Goal: Task Accomplishment & Management: Use online tool/utility

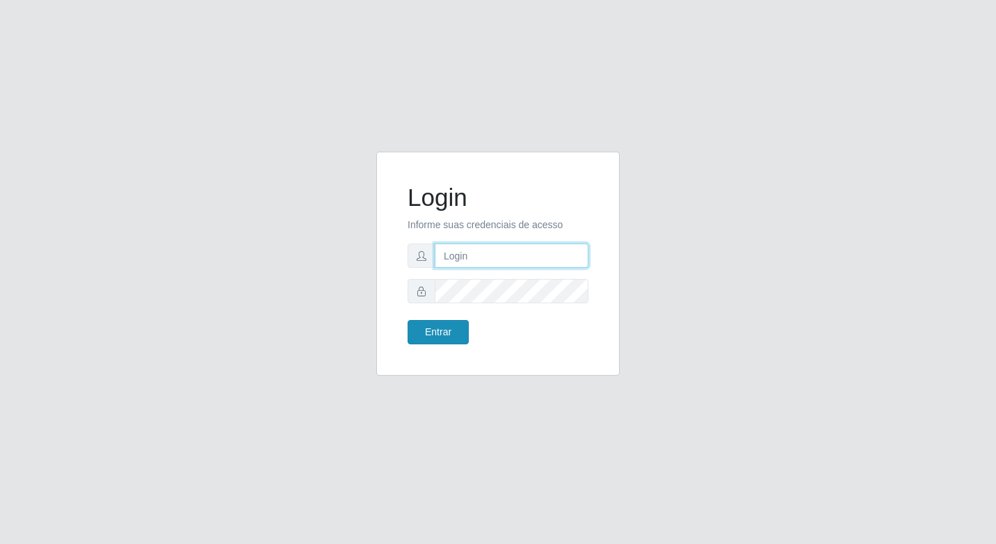
type input "elyda@quaresma"
click at [439, 330] on button "Entrar" at bounding box center [437, 332] width 61 height 24
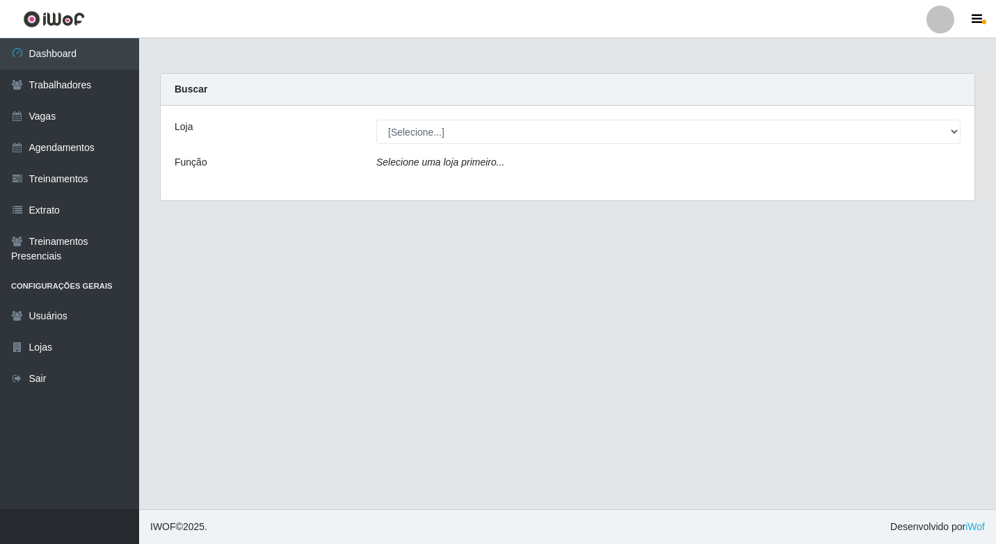
click at [457, 115] on div "Loja [Selecione...] Super Quaresma Hortifruti Função Selecione uma loja primeir…" at bounding box center [567, 153] width 813 height 95
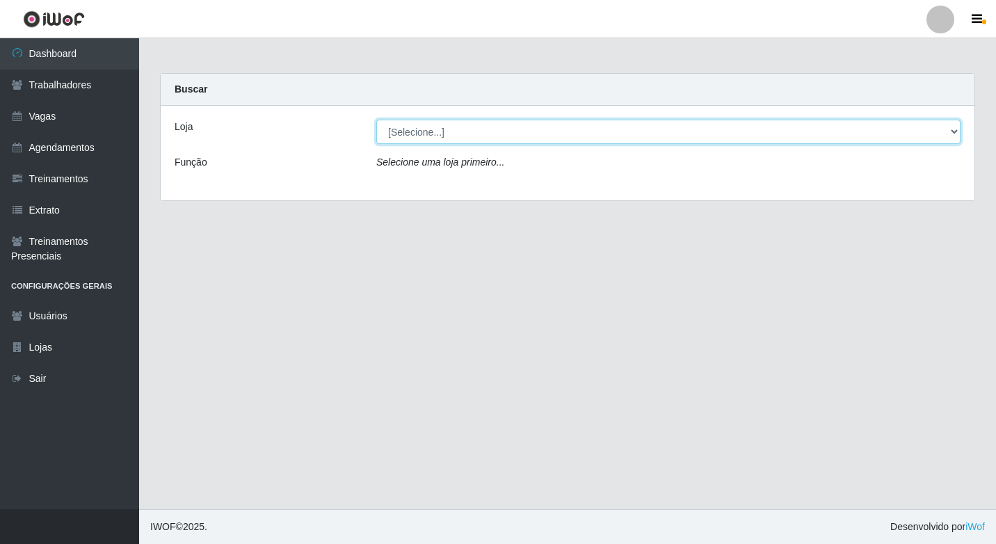
click at [442, 126] on select "[Selecione...] Super Quaresma Hortifruti" at bounding box center [668, 132] width 584 height 24
select select "511"
click at [376, 120] on select "[Selecione...] Super Quaresma Hortifruti" at bounding box center [668, 132] width 584 height 24
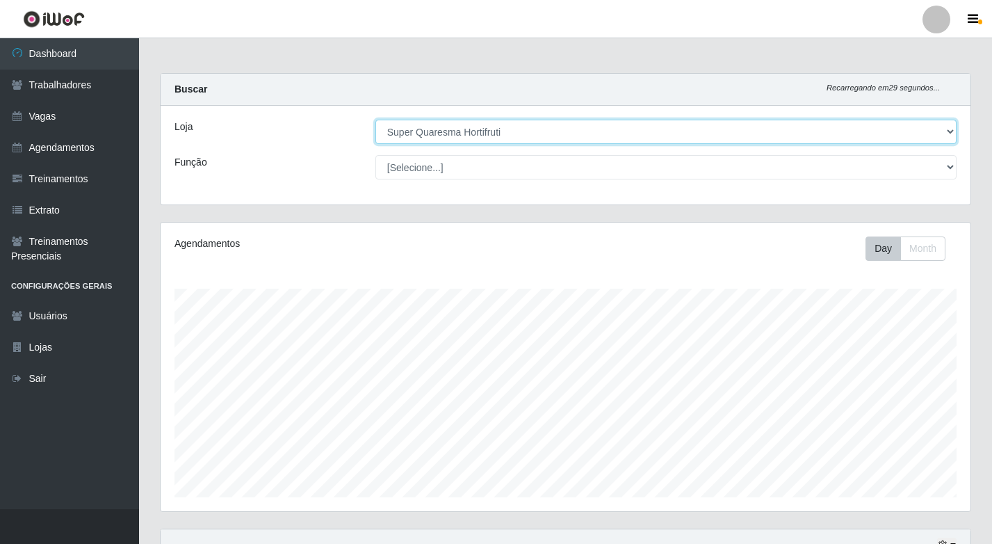
scroll to position [289, 810]
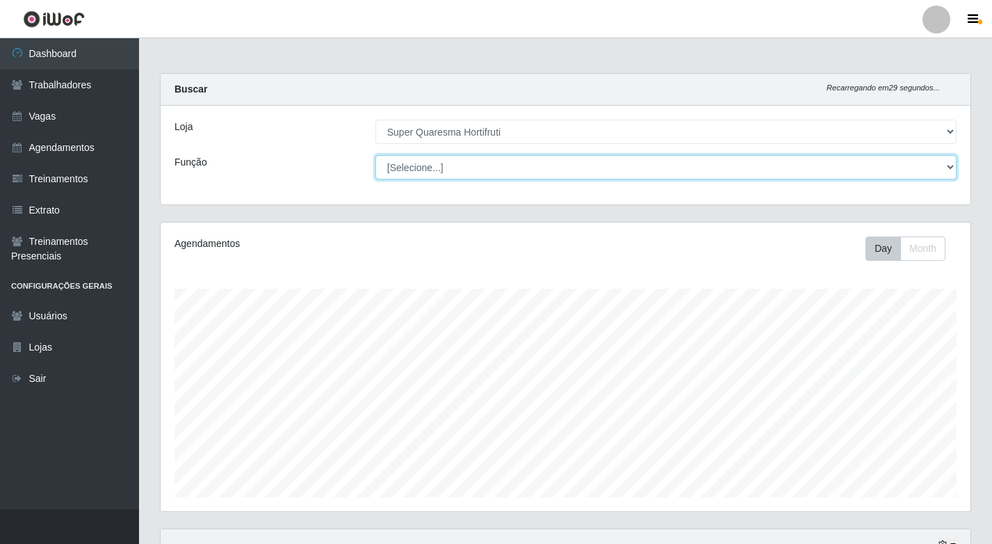
click at [427, 169] on select "[Selecione...] ASG ASG + ASG ++ Balconista de Padaria Balconista de Padaria + B…" at bounding box center [665, 167] width 581 height 24
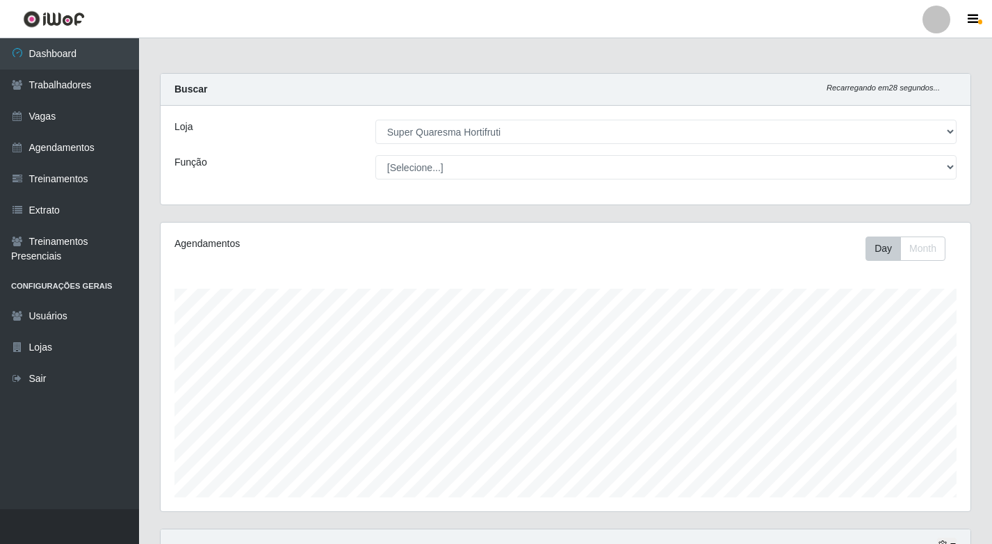
click at [286, 187] on div "Loja [Selecione...] Super Quaresma Hortifruti Função [Selecione...] ASG ASG + A…" at bounding box center [566, 155] width 810 height 99
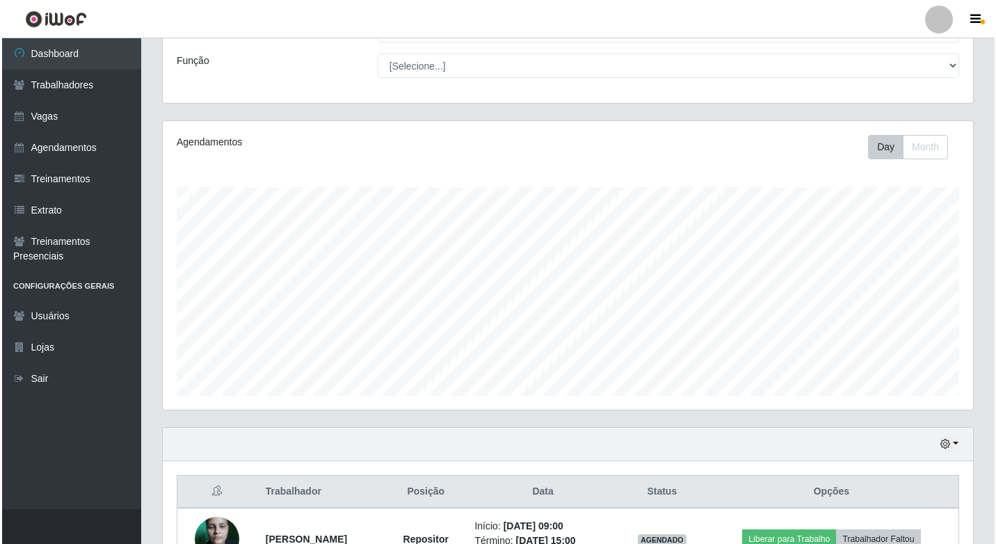
scroll to position [194, 0]
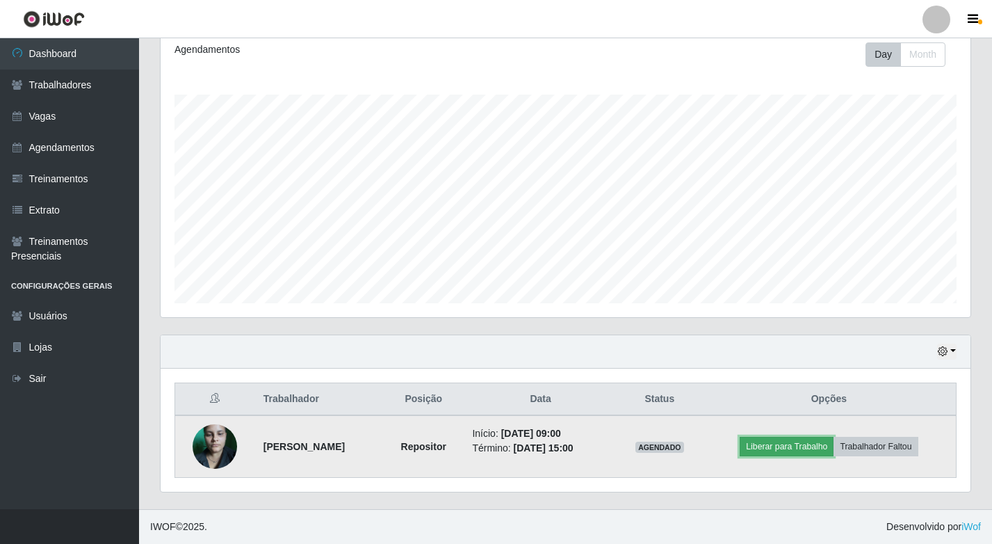
click at [813, 448] on button "Liberar para Trabalho" at bounding box center [787, 446] width 94 height 19
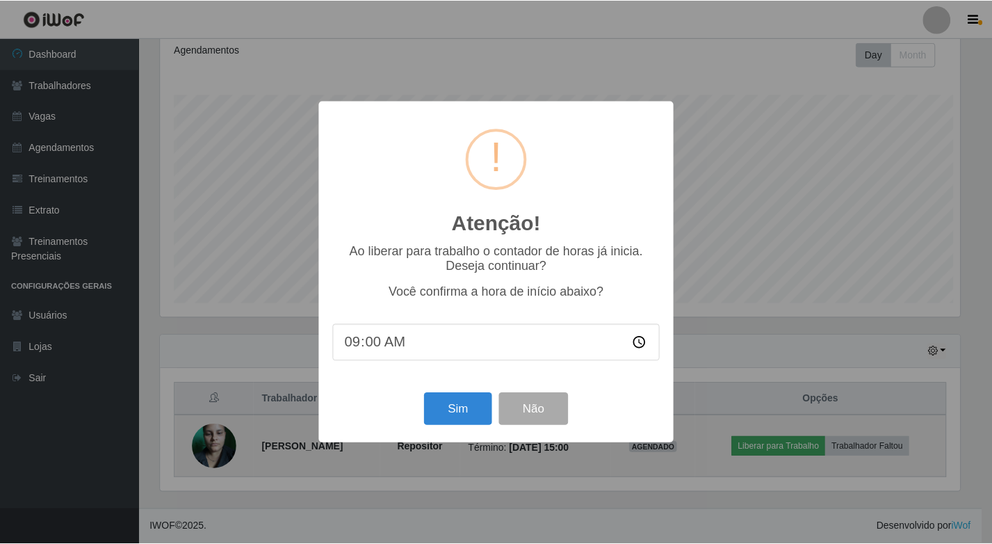
scroll to position [289, 803]
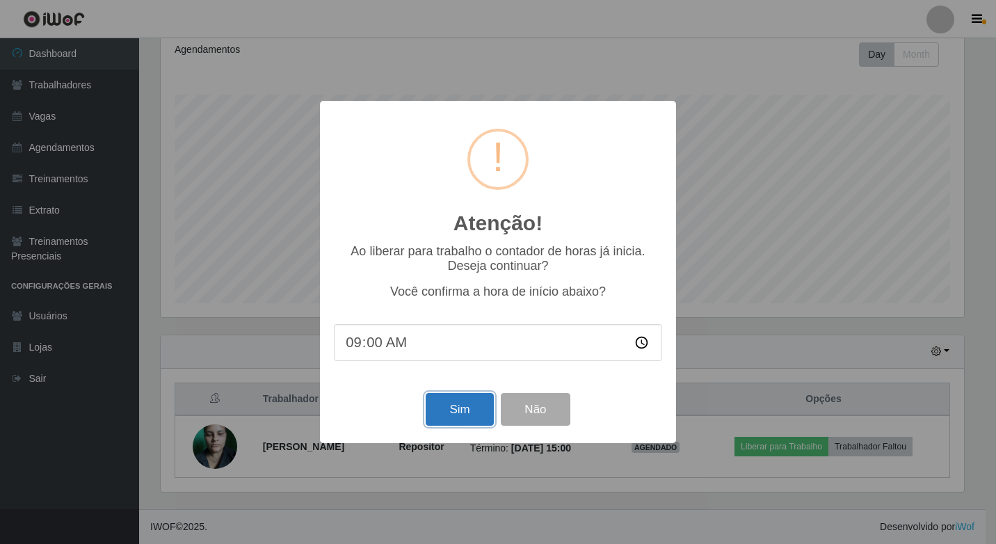
click at [472, 406] on button "Sim" at bounding box center [459, 409] width 67 height 33
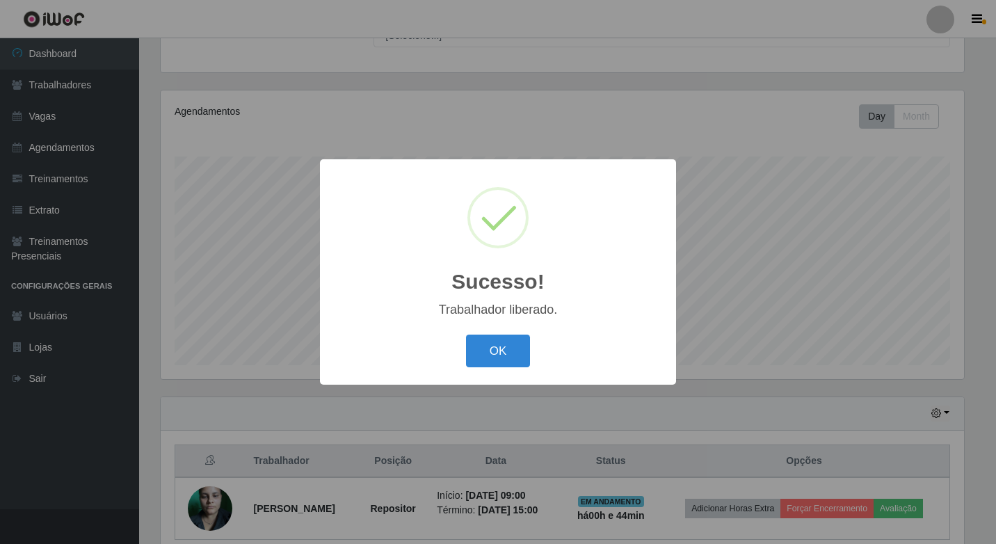
click at [473, 372] on div "Sucesso! × Trabalhador liberado. OK Cancel" at bounding box center [498, 271] width 356 height 225
click at [475, 361] on button "OK" at bounding box center [498, 350] width 65 height 33
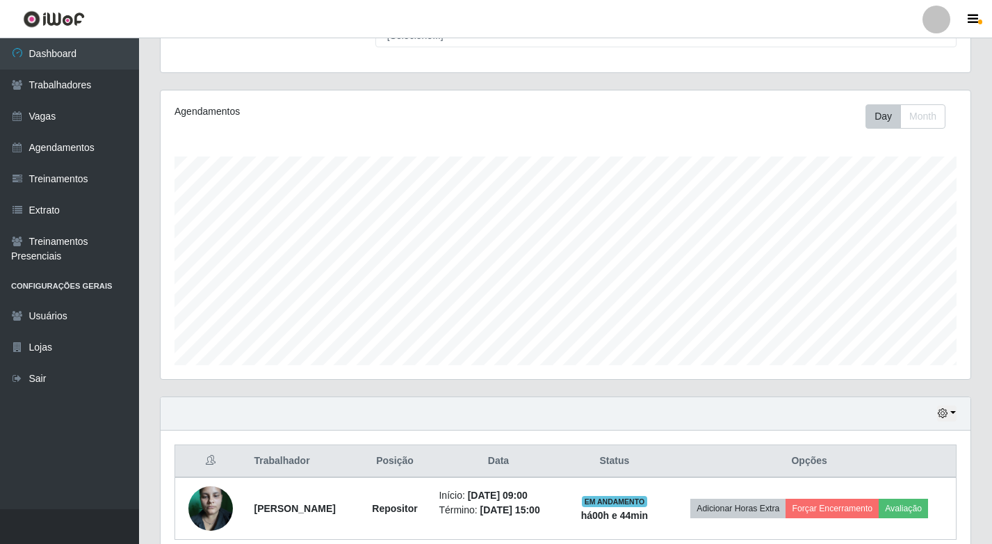
scroll to position [194, 0]
